Goal: Communication & Community: Answer question/provide support

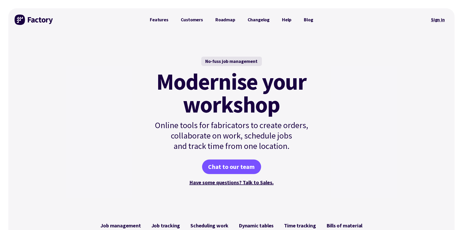
click at [441, 19] on link "Sign in" at bounding box center [437, 20] width 21 height 12
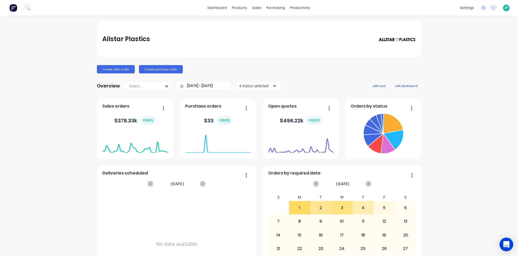
click at [510, 246] on icon "Open Intercom Messenger" at bounding box center [507, 244] width 7 height 7
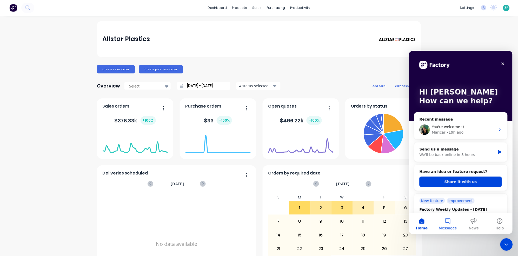
drag, startPoint x: 450, startPoint y: 184, endPoint x: 447, endPoint y: 222, distance: 38.0
click at [448, 222] on div "Hi Zandra How can we help? Recent message You're welcome :) Maricar • 19h ago S…" at bounding box center [461, 141] width 104 height 183
click at [447, 222] on button "Messages" at bounding box center [448, 223] width 26 height 21
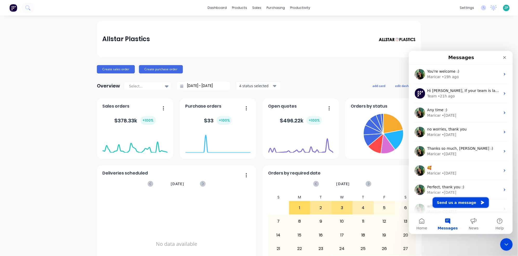
click at [449, 206] on button "Send us a message" at bounding box center [461, 202] width 56 height 10
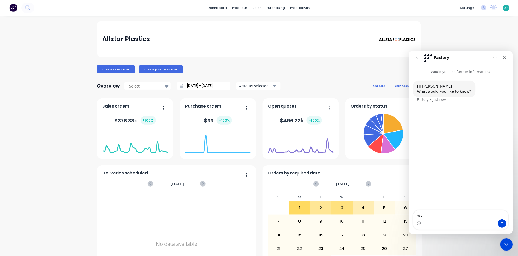
type textarea "h"
type textarea "Good morning, team, we have noticed that Factory posts order to inactive card f…"
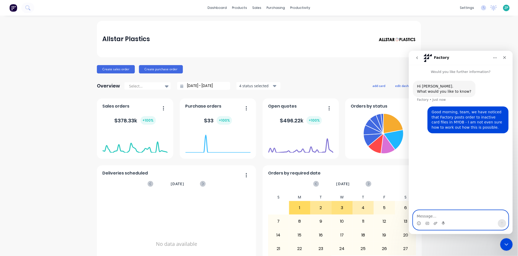
click at [473, 215] on textarea "Message…" at bounding box center [460, 214] width 95 height 9
click at [433, 172] on div "Hi Zandra. What would you like to know? Factory • Just now Good morning, team, …" at bounding box center [461, 142] width 104 height 136
click at [445, 217] on textarea "Message…" at bounding box center [460, 214] width 95 height 9
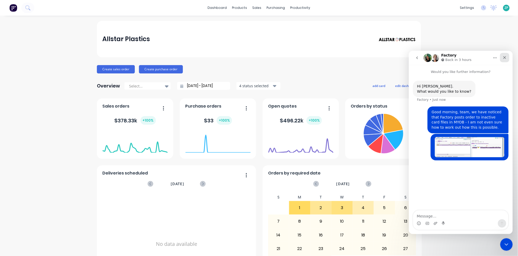
click at [504, 56] on icon "Close" at bounding box center [505, 57] width 4 height 4
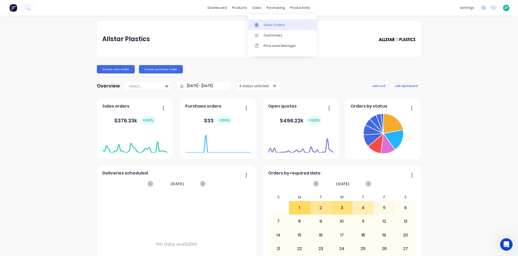
click at [263, 23] on link "Sales Orders" at bounding box center [282, 24] width 69 height 10
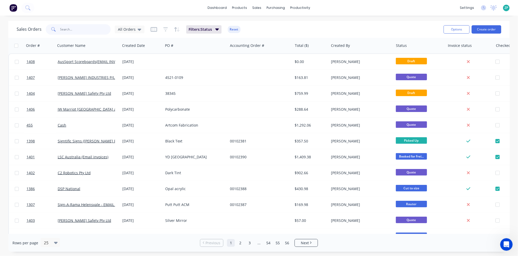
click at [68, 27] on input "text" at bounding box center [85, 29] width 51 height 10
type input "aspi"
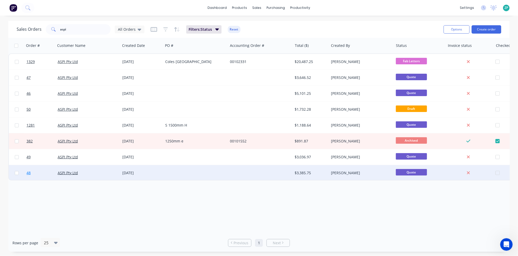
click at [29, 173] on span "48" at bounding box center [29, 172] width 4 height 5
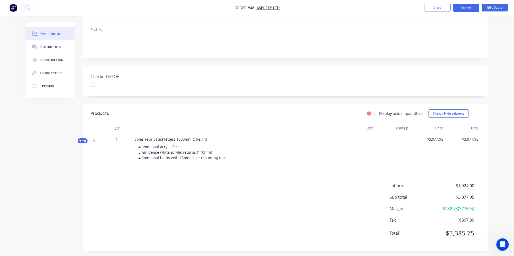
scroll to position [76, 0]
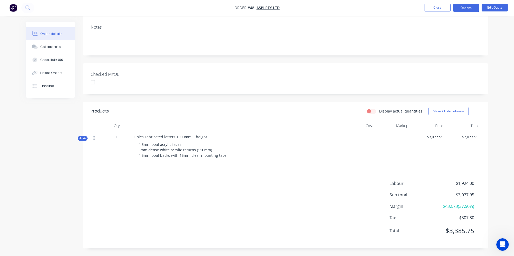
click at [85, 138] on span "Kit" at bounding box center [82, 138] width 7 height 4
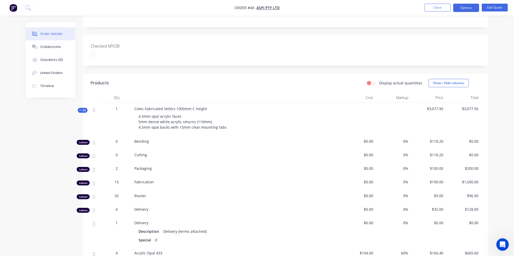
scroll to position [105, 0]
click at [85, 108] on span "Kit" at bounding box center [82, 109] width 7 height 4
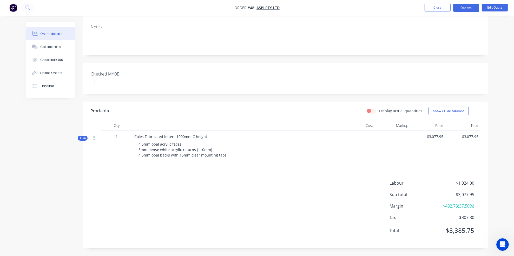
scroll to position [76, 0]
drag, startPoint x: 96, startPoint y: 110, endPoint x: 94, endPoint y: 132, distance: 21.9
click at [96, 111] on div "Products" at bounding box center [100, 111] width 18 height 6
click at [94, 134] on div at bounding box center [96, 137] width 6 height 7
click at [94, 136] on icon at bounding box center [94, 138] width 2 height 4
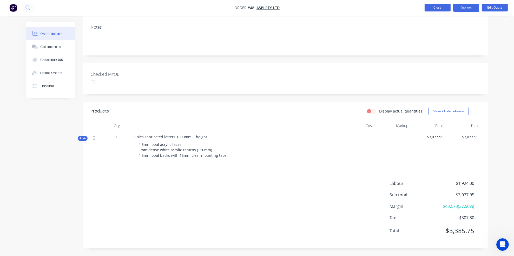
click at [445, 7] on button "Close" at bounding box center [438, 8] width 26 height 8
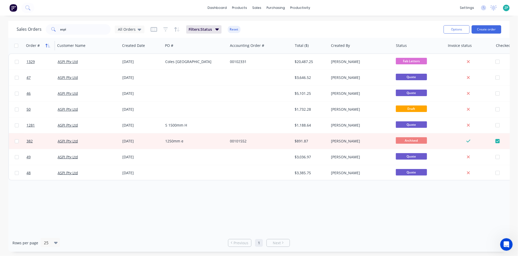
click at [49, 44] on icon "button" at bounding box center [47, 45] width 5 height 4
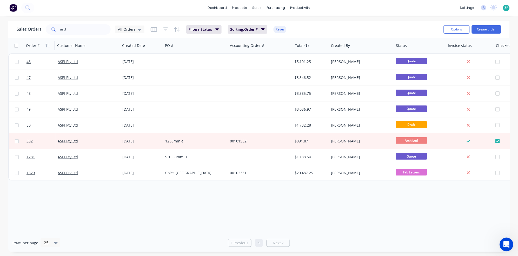
click at [508, 245] on icon "Open Intercom Messenger" at bounding box center [506, 243] width 9 height 9
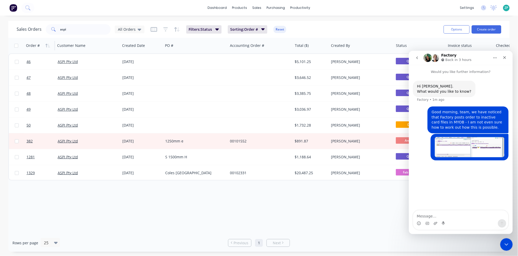
click at [418, 58] on icon "go back" at bounding box center [417, 57] width 4 height 4
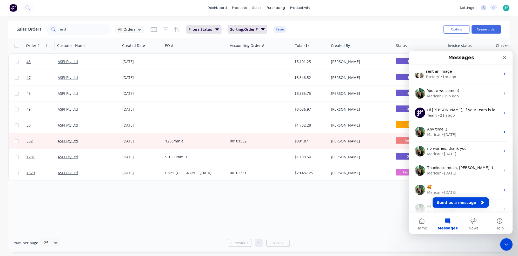
click at [451, 217] on button "Messages" at bounding box center [448, 223] width 26 height 21
click at [455, 204] on button "Send us a message" at bounding box center [461, 202] width 56 height 10
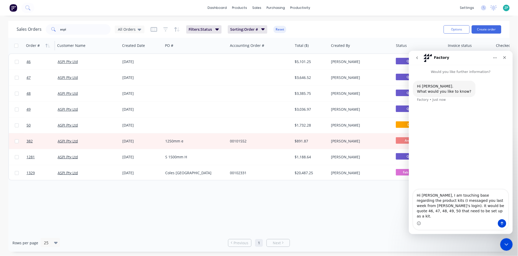
type textarea "Hi Maricar, I am touching base regarding the product kits (I messaged you last …"
click at [503, 221] on icon "Send a message…" at bounding box center [502, 223] width 4 height 4
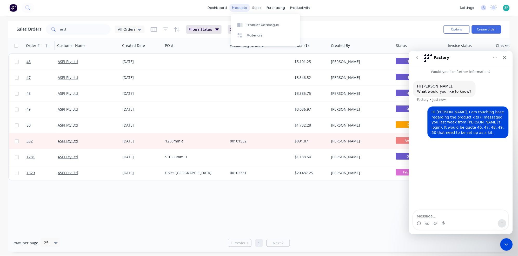
click at [245, 6] on div "products" at bounding box center [240, 8] width 20 height 8
click at [253, 23] on div "Product Catalogue" at bounding box center [263, 25] width 32 height 5
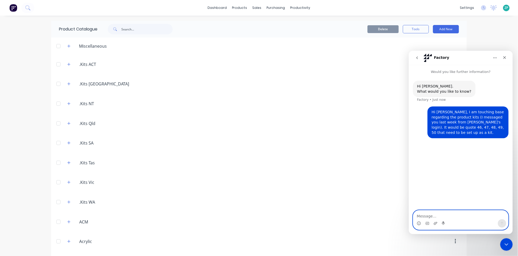
click at [426, 212] on textarea "Message…" at bounding box center [460, 214] width 95 height 9
click at [67, 44] on icon "button" at bounding box center [68, 46] width 3 height 4
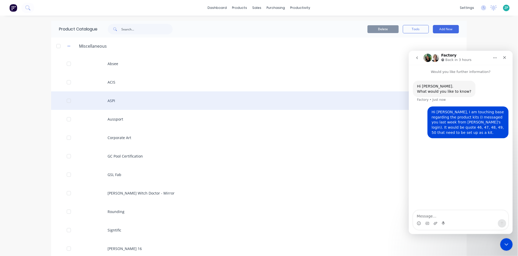
click at [110, 102] on div "ASPI" at bounding box center [259, 100] width 416 height 18
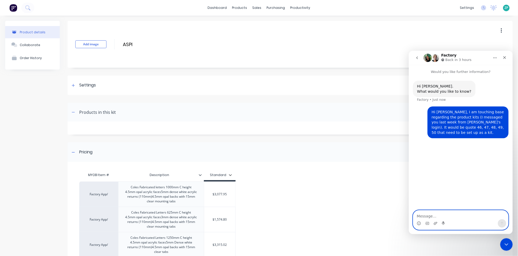
click at [431, 216] on textarea "Message…" at bounding box center [460, 214] width 95 height 9
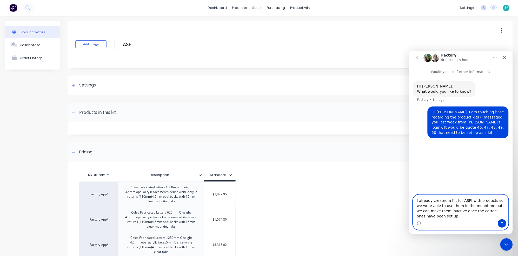
type textarea "I already created a Kit for ASPI with products so we were able to use them in t…"
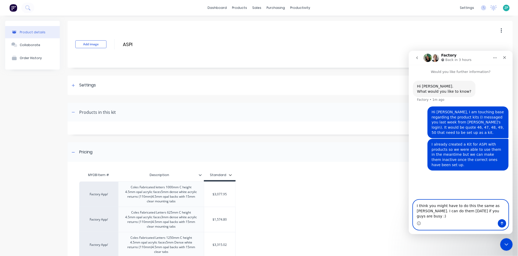
type textarea "I think you might have to do this the same as TYREE. I can do them today if you…"
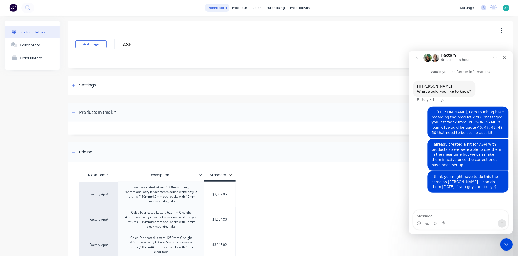
click at [226, 9] on link "dashboard" at bounding box center [217, 8] width 24 height 8
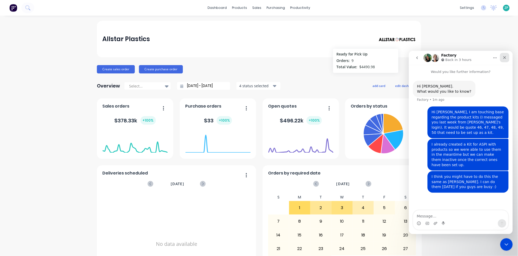
click at [506, 57] on icon "Close" at bounding box center [505, 57] width 4 height 4
